Goal: Navigation & Orientation: Find specific page/section

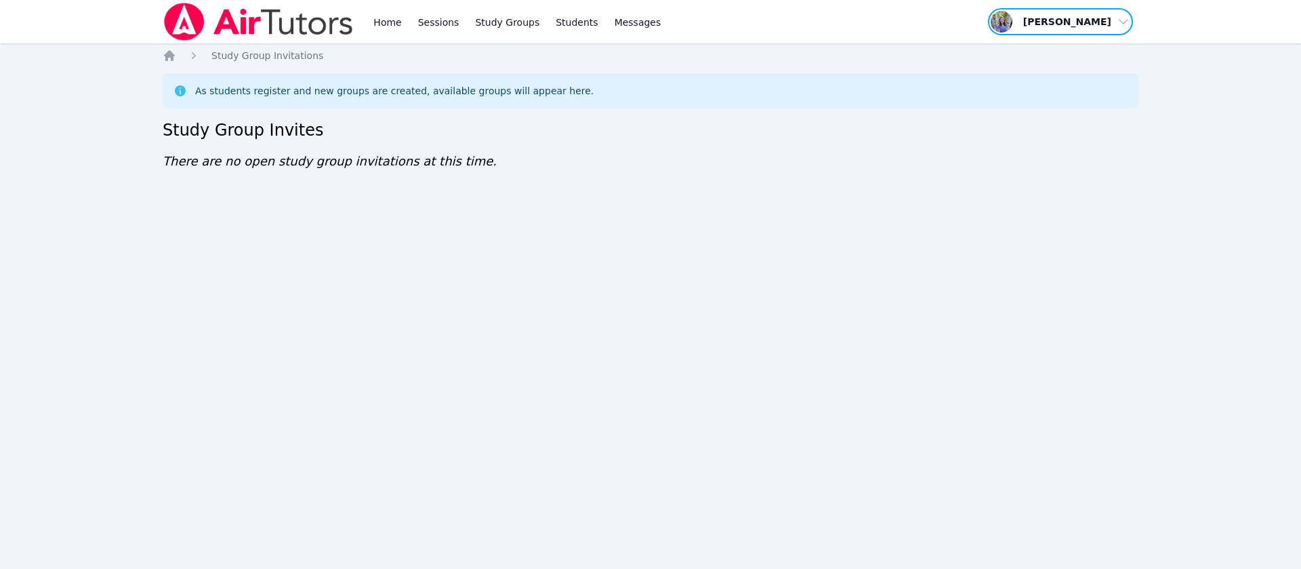
click at [1121, 17] on span "button" at bounding box center [1061, 22] width 148 height 30
